Goal: Task Accomplishment & Management: Complete application form

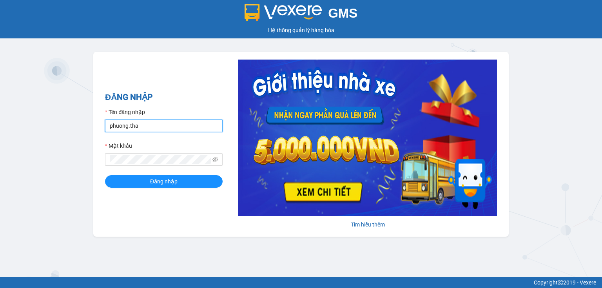
click at [150, 119] on input "phuong.tha" at bounding box center [164, 125] width 118 height 13
type input "nhi.tha"
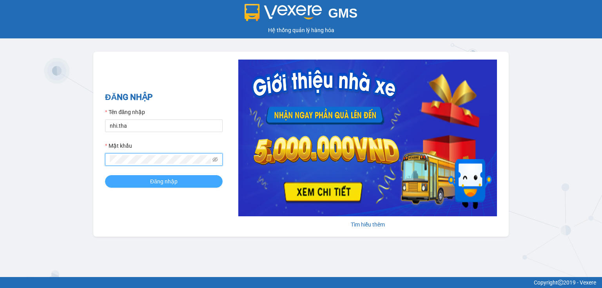
click at [124, 183] on button "Đăng nhập" at bounding box center [164, 181] width 118 height 13
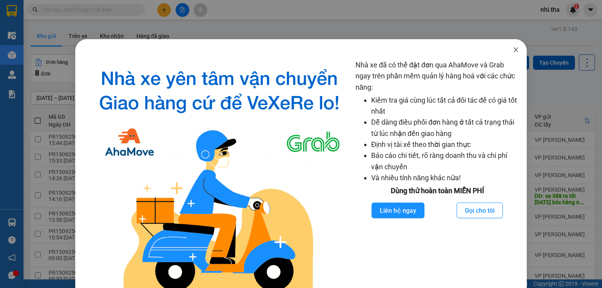
click at [508, 51] on span "Close" at bounding box center [515, 50] width 22 height 22
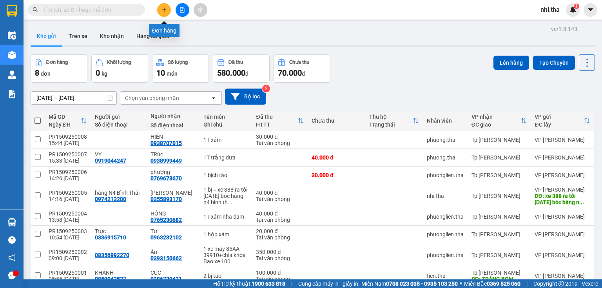
click at [167, 11] on button at bounding box center [164, 10] width 14 height 14
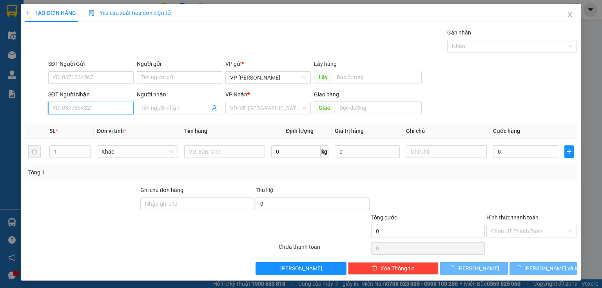
click at [90, 105] on input "SĐT Người Nhận" at bounding box center [90, 108] width 85 height 13
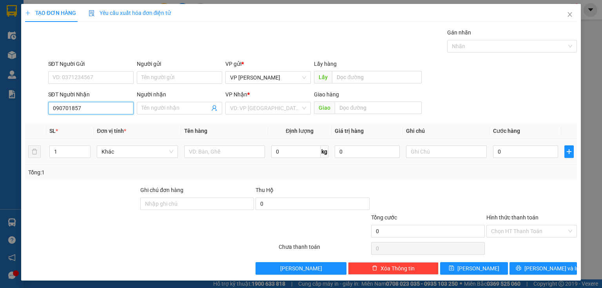
type input "0907018575"
click at [97, 120] on div "0907018575 - Nam" at bounding box center [89, 123] width 75 height 9
type input "Nam"
type input "0907018575"
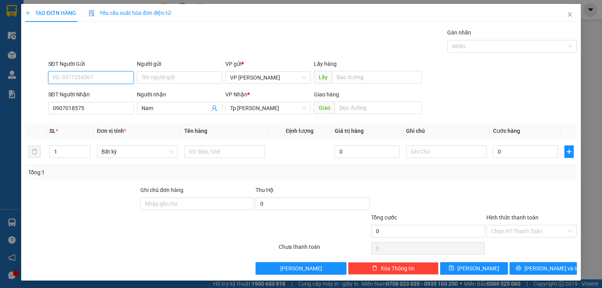
click at [106, 75] on input "SĐT Người Gửi" at bounding box center [90, 77] width 85 height 13
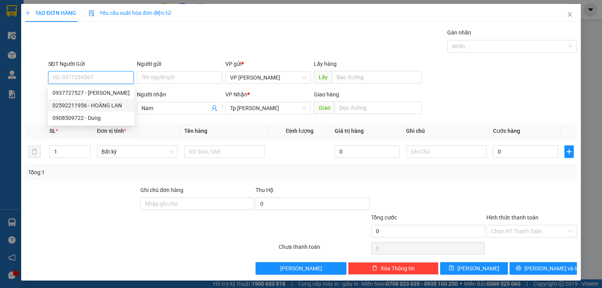
click at [103, 104] on div "02592211956 - HOÀNG LAN" at bounding box center [90, 105] width 77 height 9
type input "02592211956"
type input "HOÀNG LAN"
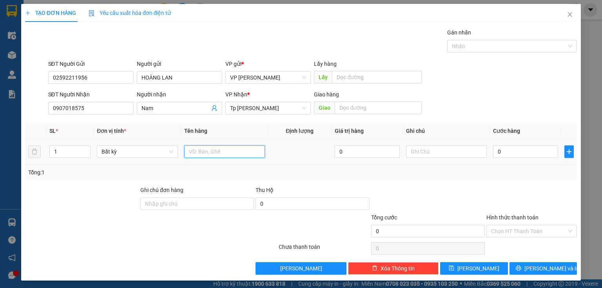
click at [222, 153] on input "text" at bounding box center [224, 151] width 81 height 13
type input "1T XÁM DÀI = MÁY ĐẾM TIỀN"
click at [502, 151] on input "0" at bounding box center [525, 151] width 65 height 13
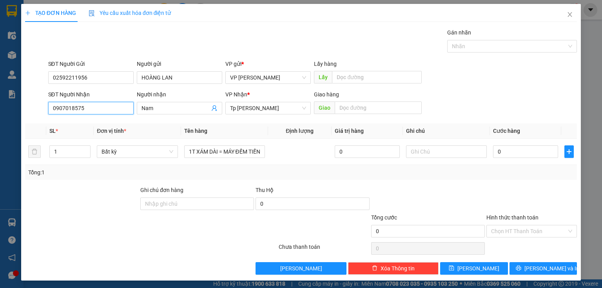
click at [90, 108] on input "0907018575" at bounding box center [90, 108] width 85 height 13
click at [506, 152] on input "0" at bounding box center [525, 151] width 65 height 13
type input "5"
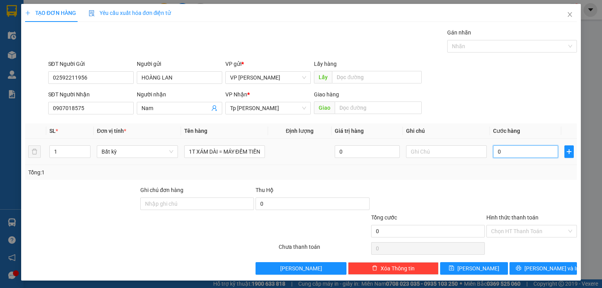
type input "5"
type input "50"
type input "50.000"
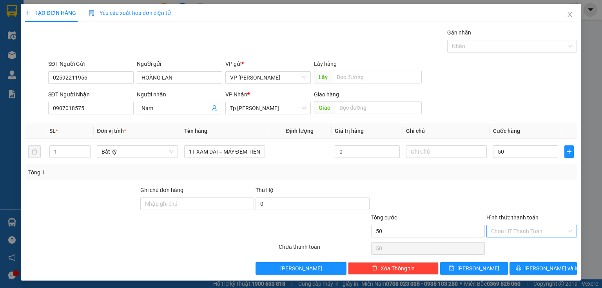
type input "50.000"
click at [527, 233] on input "Hình thức thanh toán" at bounding box center [529, 231] width 76 height 12
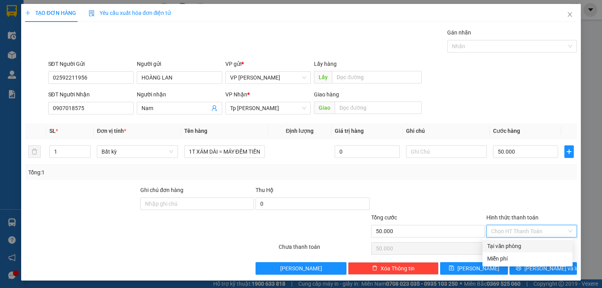
drag, startPoint x: 518, startPoint y: 245, endPoint x: 520, endPoint y: 260, distance: 15.1
click at [517, 246] on div "Tại văn phòng" at bounding box center [527, 246] width 81 height 9
type input "0"
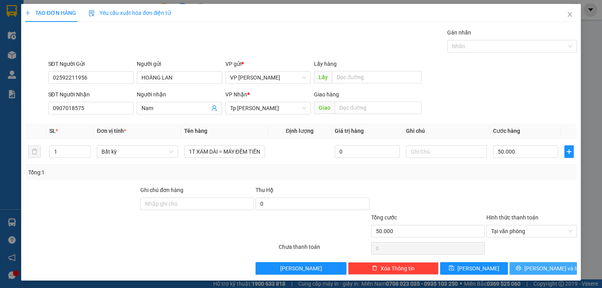
click at [522, 265] on button "[PERSON_NAME] và In" at bounding box center [543, 268] width 68 height 13
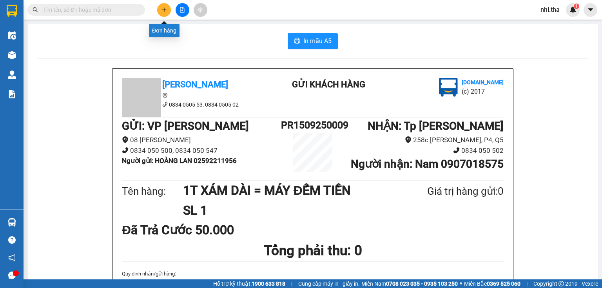
click at [159, 9] on button at bounding box center [164, 10] width 14 height 14
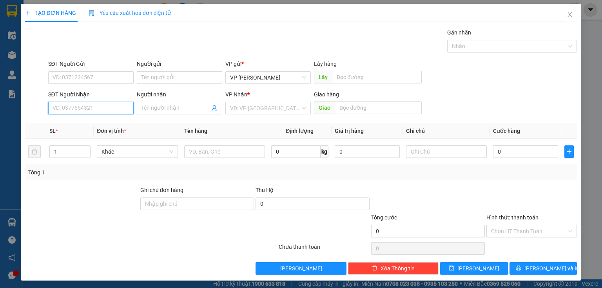
click at [90, 110] on input "SĐT Người Nhận" at bounding box center [90, 108] width 85 height 13
type input "0907787779"
click at [105, 121] on div "0907787779 - CÔ QUY" at bounding box center [89, 123] width 75 height 9
type input "CÔ QUY"
type input "hố nai"
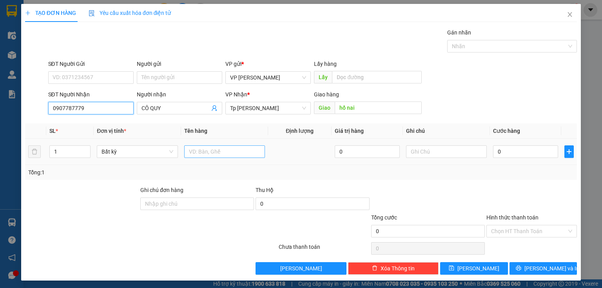
type input "0907787779"
click at [203, 150] on input "text" at bounding box center [224, 151] width 81 height 13
type input "1T XỐP TRẮNG=HẢI SẢN"
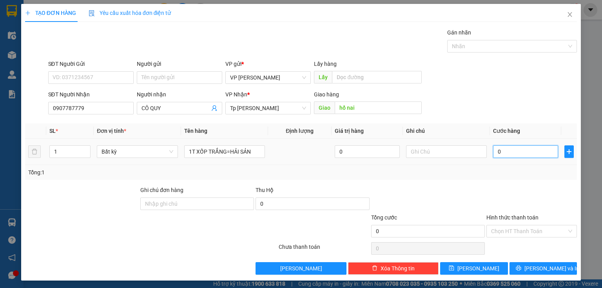
click at [520, 150] on input "0" at bounding box center [525, 151] width 65 height 13
type input "5"
type input "50"
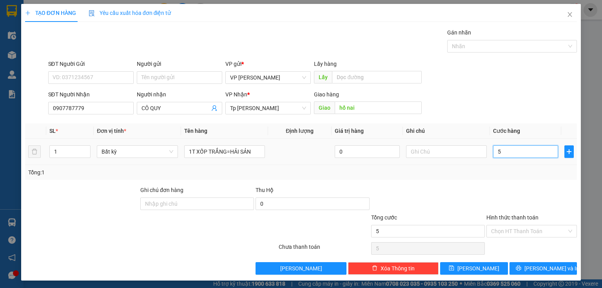
type input "50"
type input "50.000"
click at [519, 232] on input "Hình thức thanh toán" at bounding box center [529, 231] width 76 height 12
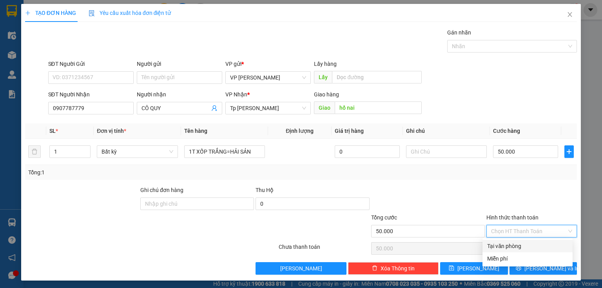
click at [511, 246] on div "Tại văn phòng" at bounding box center [527, 246] width 81 height 9
type input "0"
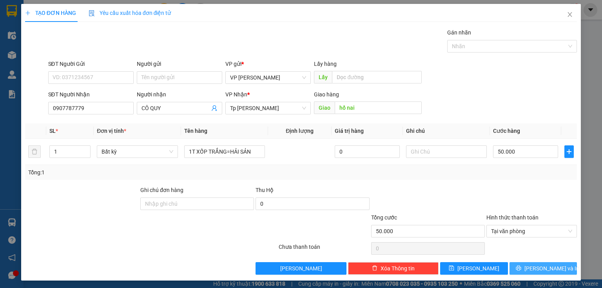
click at [536, 268] on span "[PERSON_NAME] và In" at bounding box center [551, 268] width 55 height 9
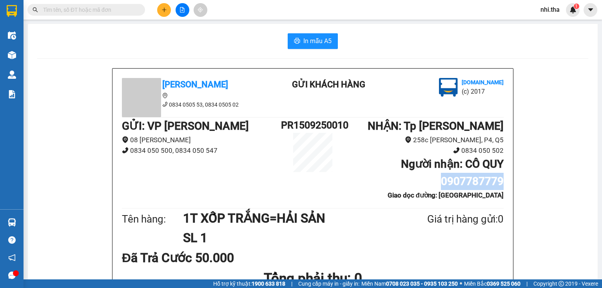
drag, startPoint x: 439, startPoint y: 181, endPoint x: 501, endPoint y: 180, distance: 62.3
click at [501, 180] on div "Tân Hoàng Anh 0834 0505 53, 0834 0505 02 Gửi khách hàng [DOMAIN_NAME] (c) 2017 …" at bounding box center [312, 230] width 400 height 323
copy b "0907787779"
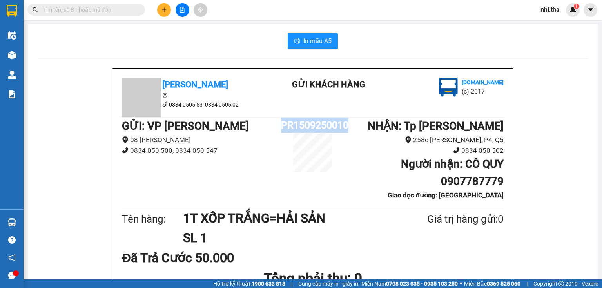
drag, startPoint x: 278, startPoint y: 125, endPoint x: 346, endPoint y: 125, distance: 68.2
click at [346, 125] on div "GỬI : VP [PERSON_NAME] Rang 08 [PERSON_NAME] 0834 050 500, 0834 050 547 PR15092…" at bounding box center [312, 162] width 381 height 89
copy div "PR1509250010"
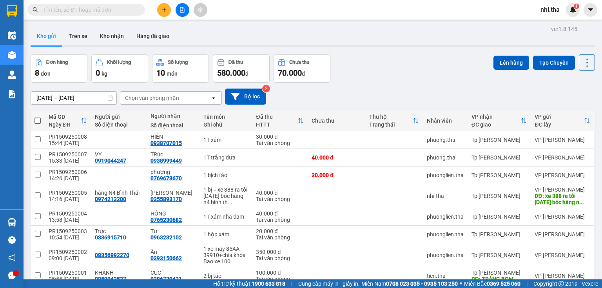
paste input "0907018575"
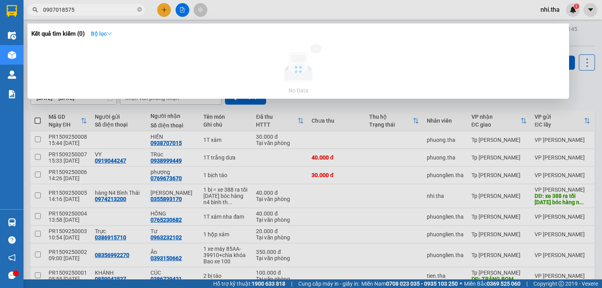
type input "0907018575"
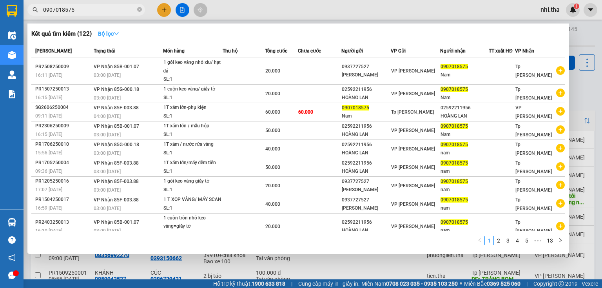
click at [112, 34] on strong "Bộ lọc" at bounding box center [108, 34] width 21 height 6
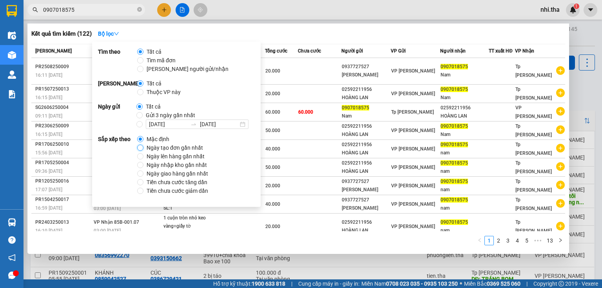
click at [139, 148] on input "Ngày tạo đơn gần nhất" at bounding box center [140, 148] width 6 height 6
radio input "true"
radio input "false"
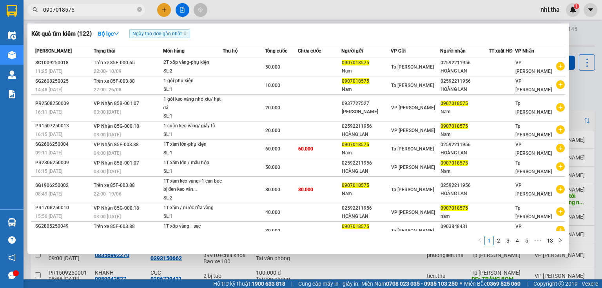
click at [383, 29] on div "Kết quả tìm kiếm ( 122 ) Bộ lọc Ngày tạo đơn gần nhất" at bounding box center [297, 33] width 533 height 13
